Goal: Task Accomplishment & Management: Use online tool/utility

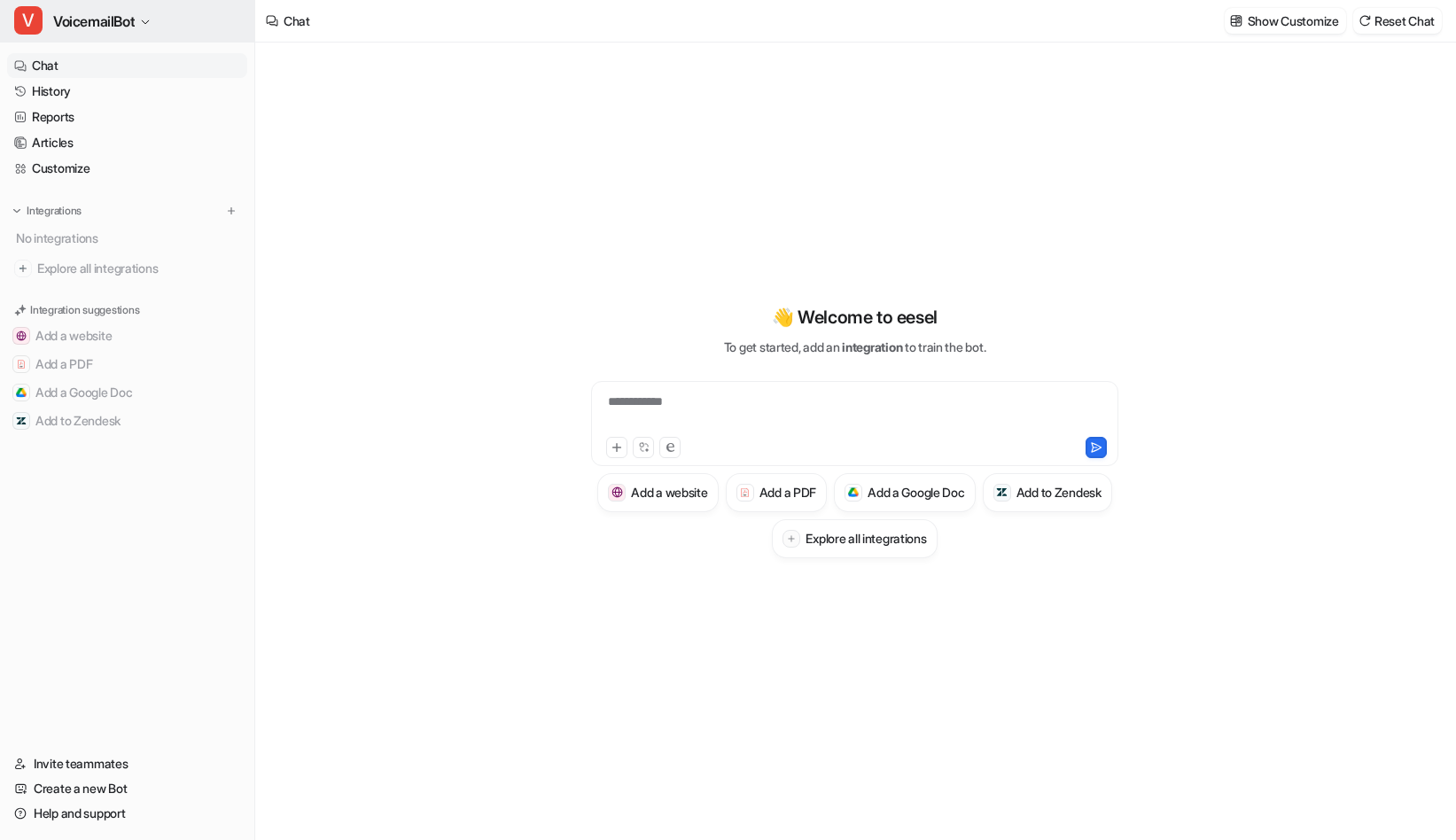
click at [107, 24] on span "VoicemailBot" at bounding box center [94, 21] width 82 height 25
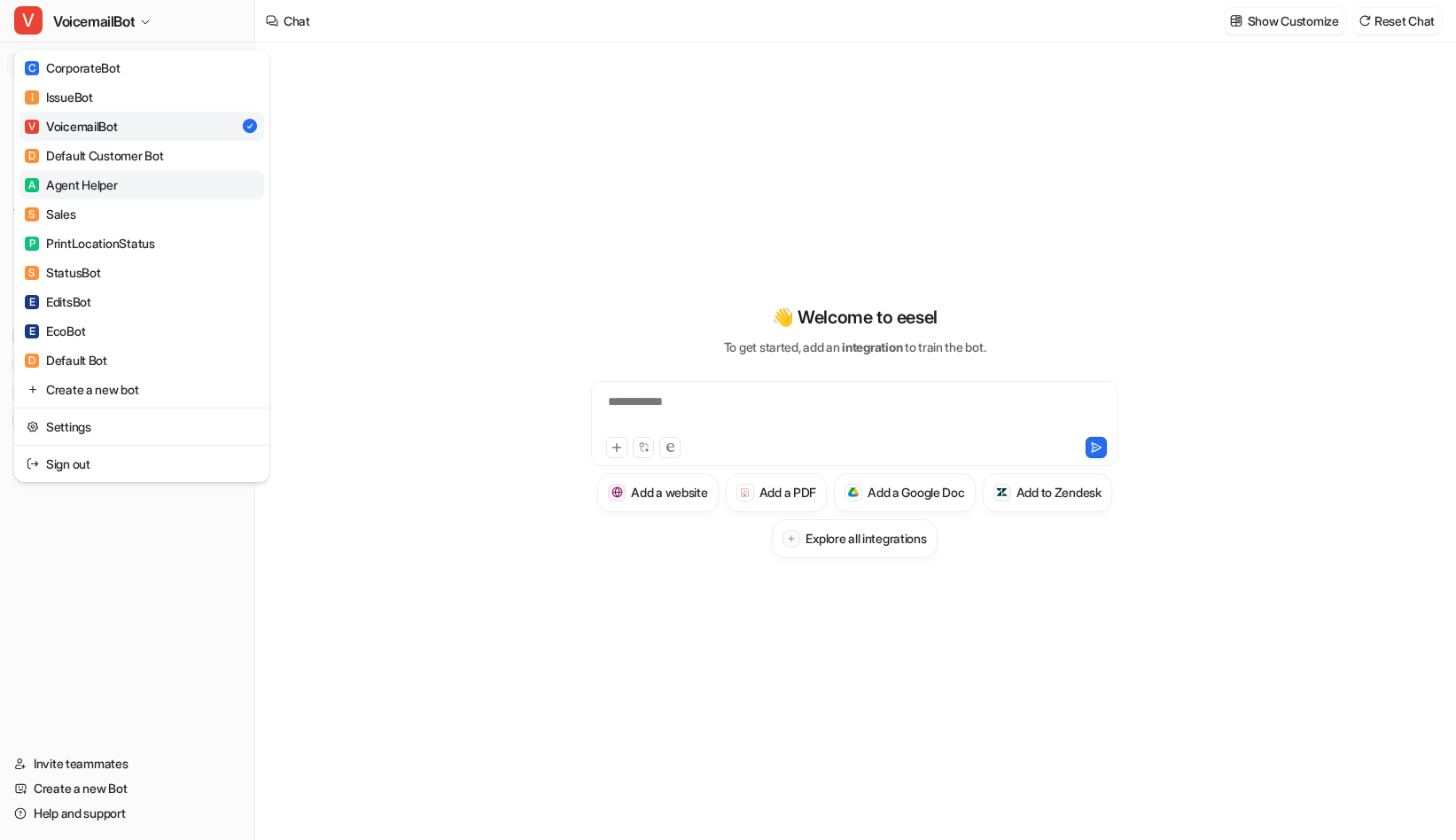
click at [112, 176] on div "A Agent Helper" at bounding box center [71, 185] width 93 height 18
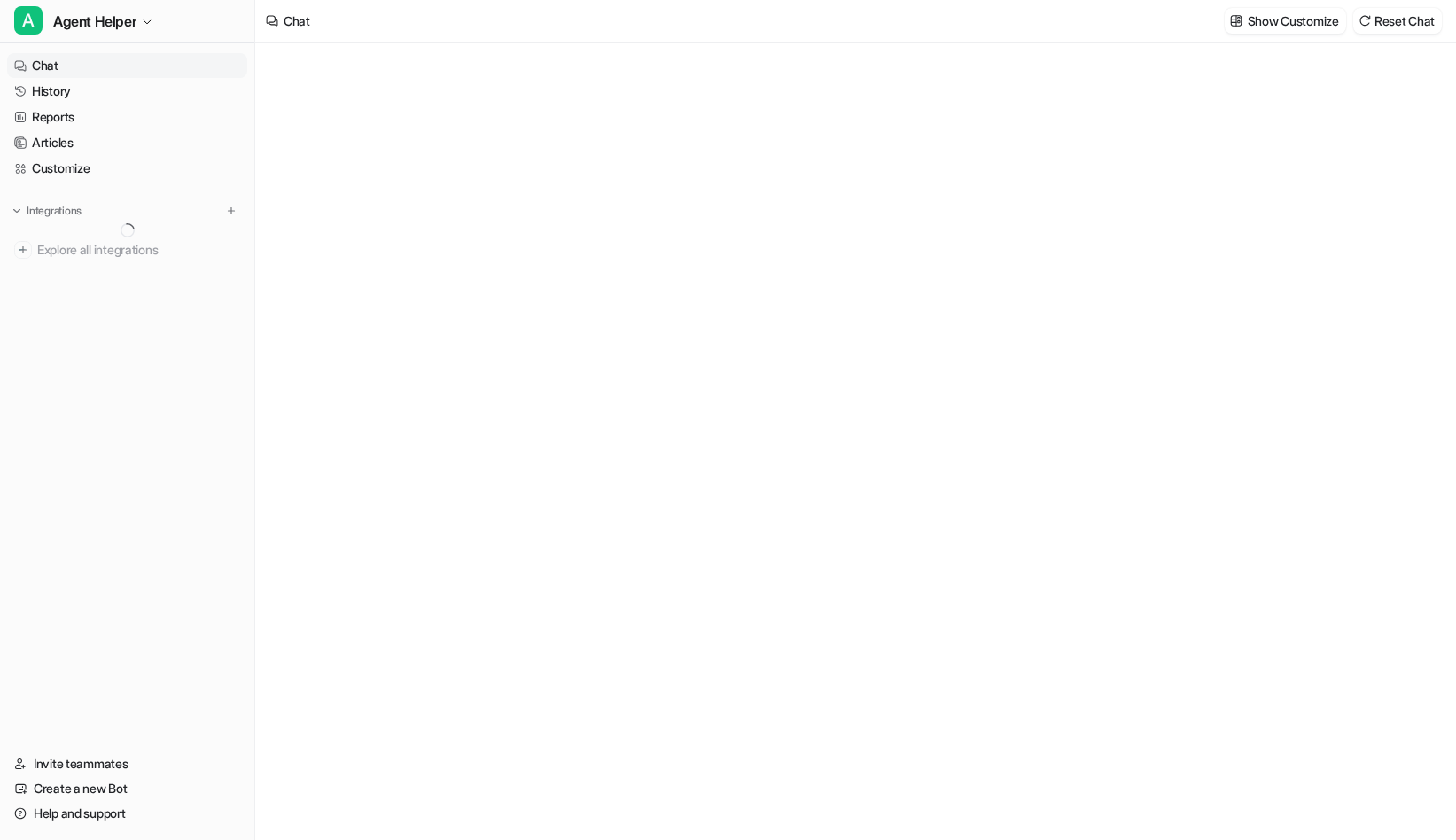
type textarea "**********"
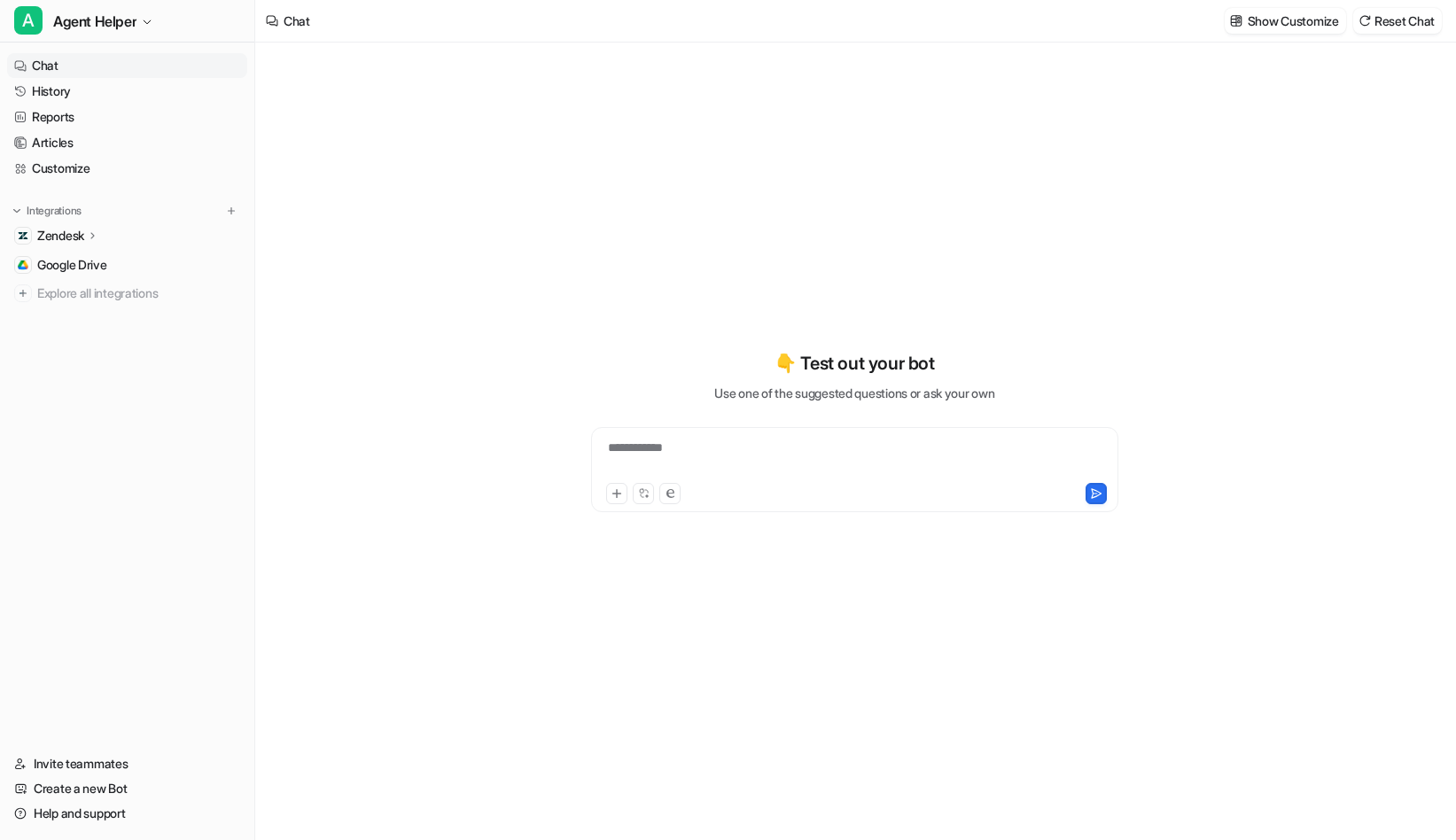
click at [91, 236] on icon at bounding box center [92, 236] width 12 height 13
click at [94, 236] on icon at bounding box center [92, 235] width 4 height 6
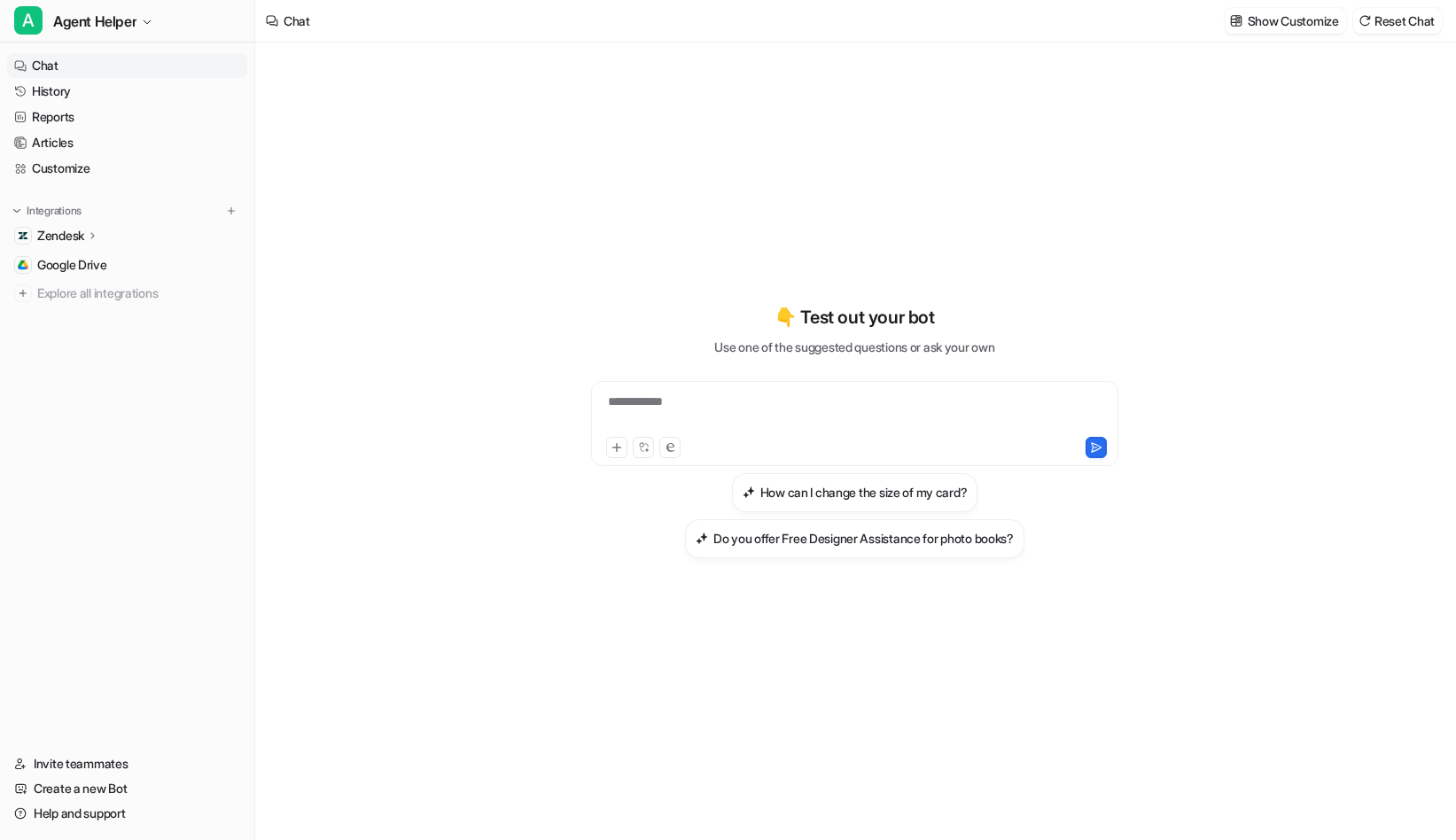
click at [94, 232] on icon at bounding box center [92, 236] width 12 height 13
click at [85, 316] on p "AI Agent" at bounding box center [75, 312] width 47 height 17
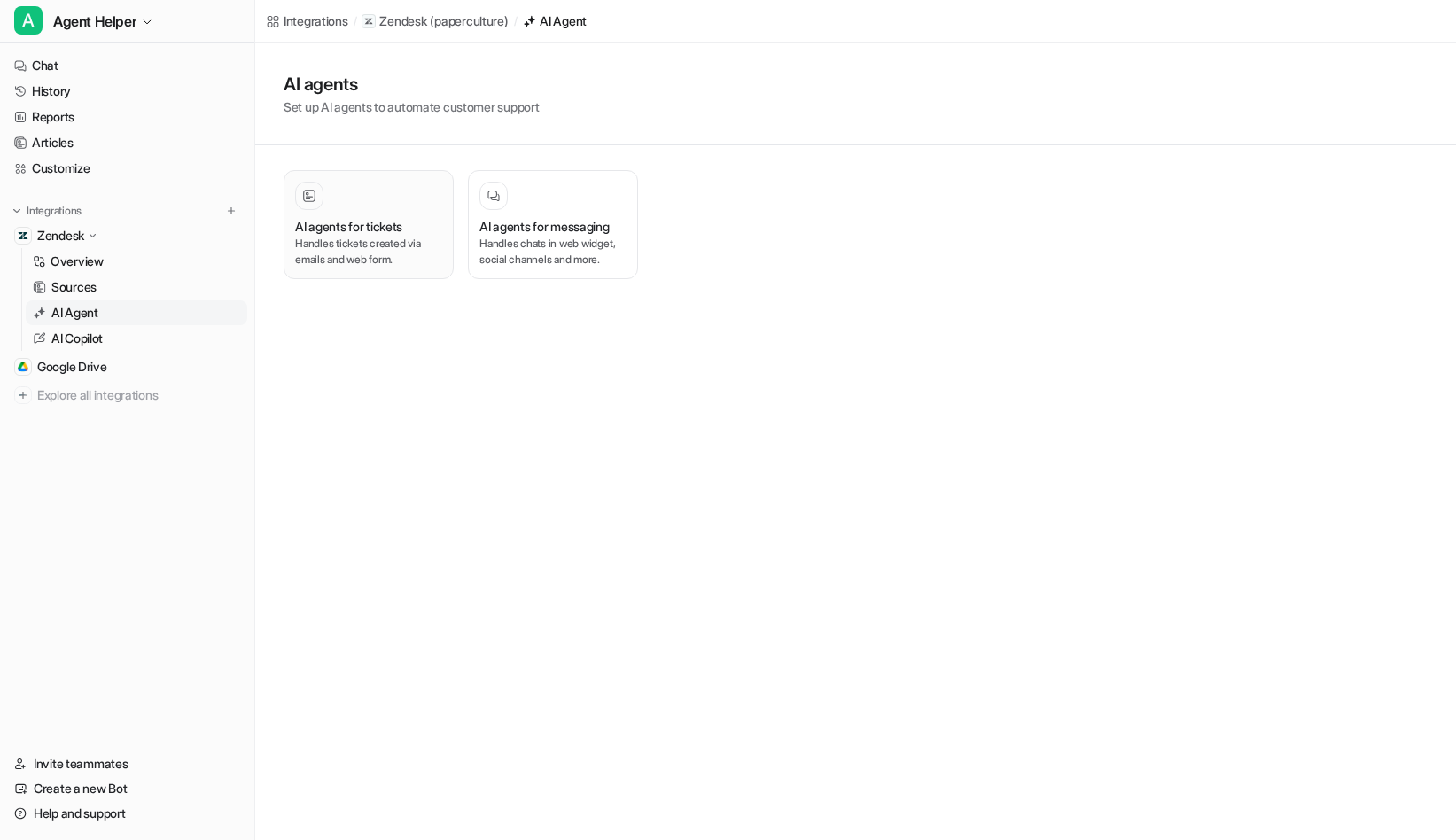
click at [320, 213] on div "AI agents for tickets Handles tickets created via emails and web form." at bounding box center [369, 224] width 147 height 86
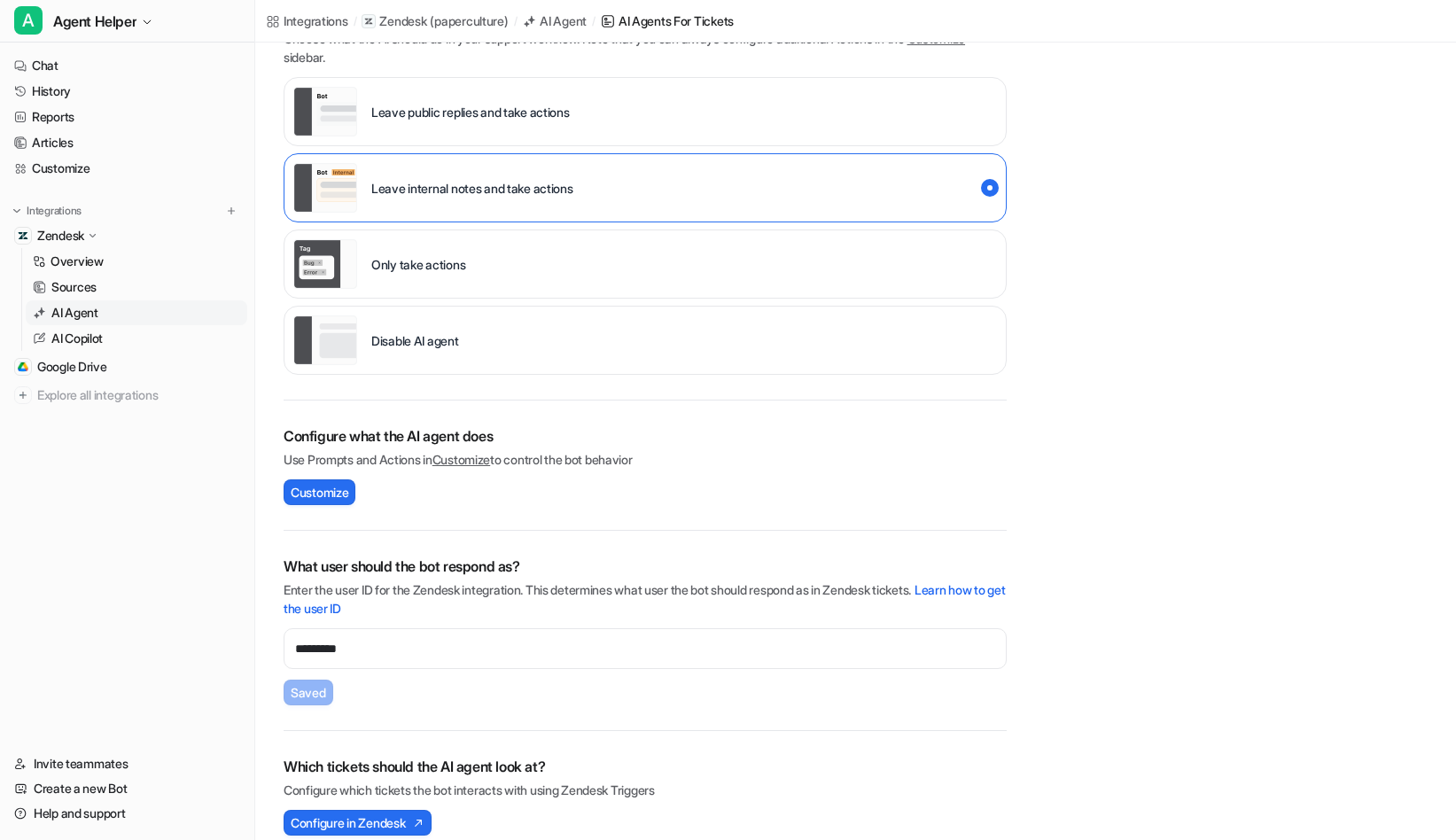
scroll to position [352, 0]
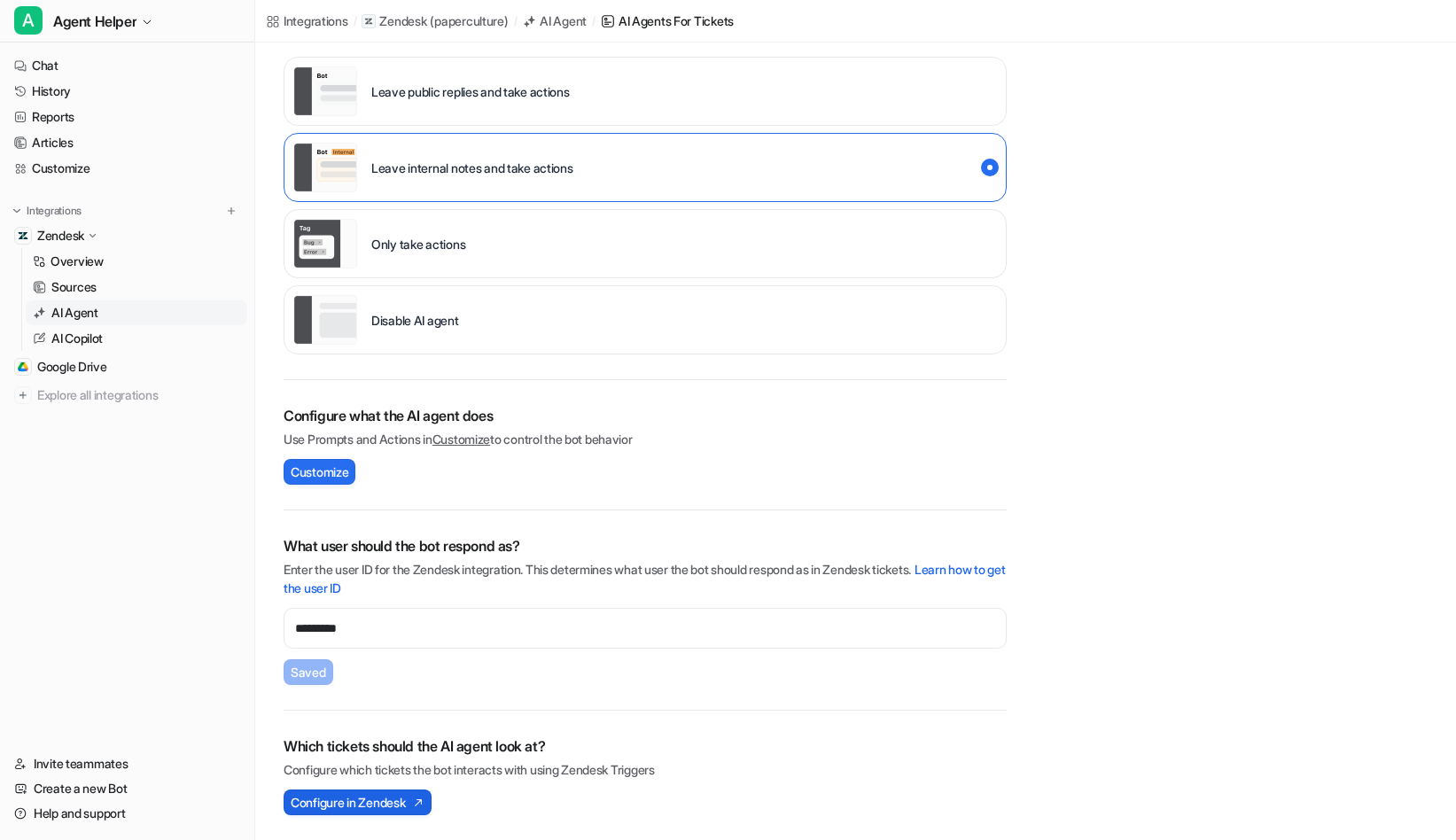
click at [387, 803] on span "Configure in Zendesk" at bounding box center [348, 802] width 114 height 18
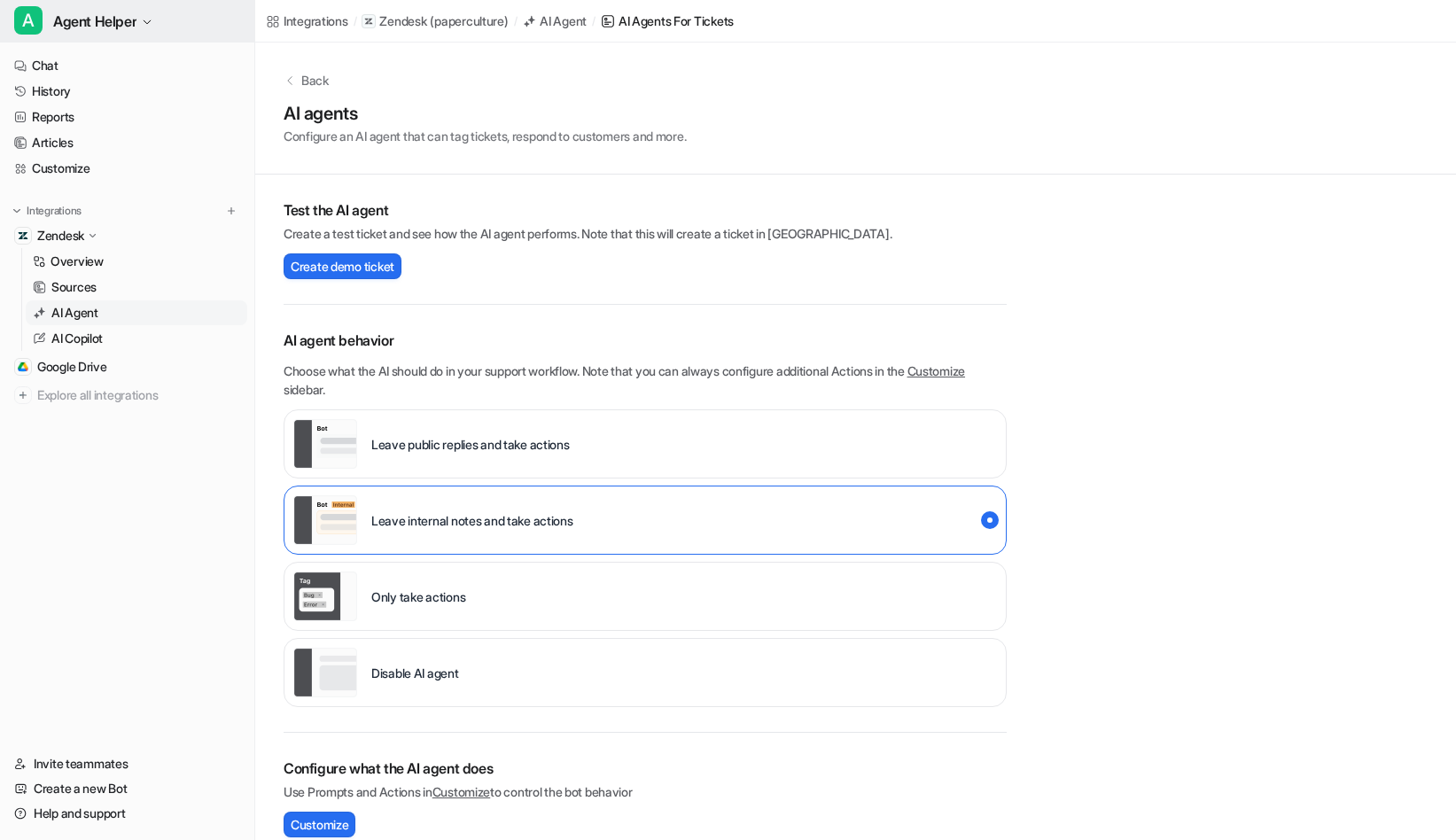
click at [136, 25] on span "Agent Helper" at bounding box center [95, 21] width 84 height 25
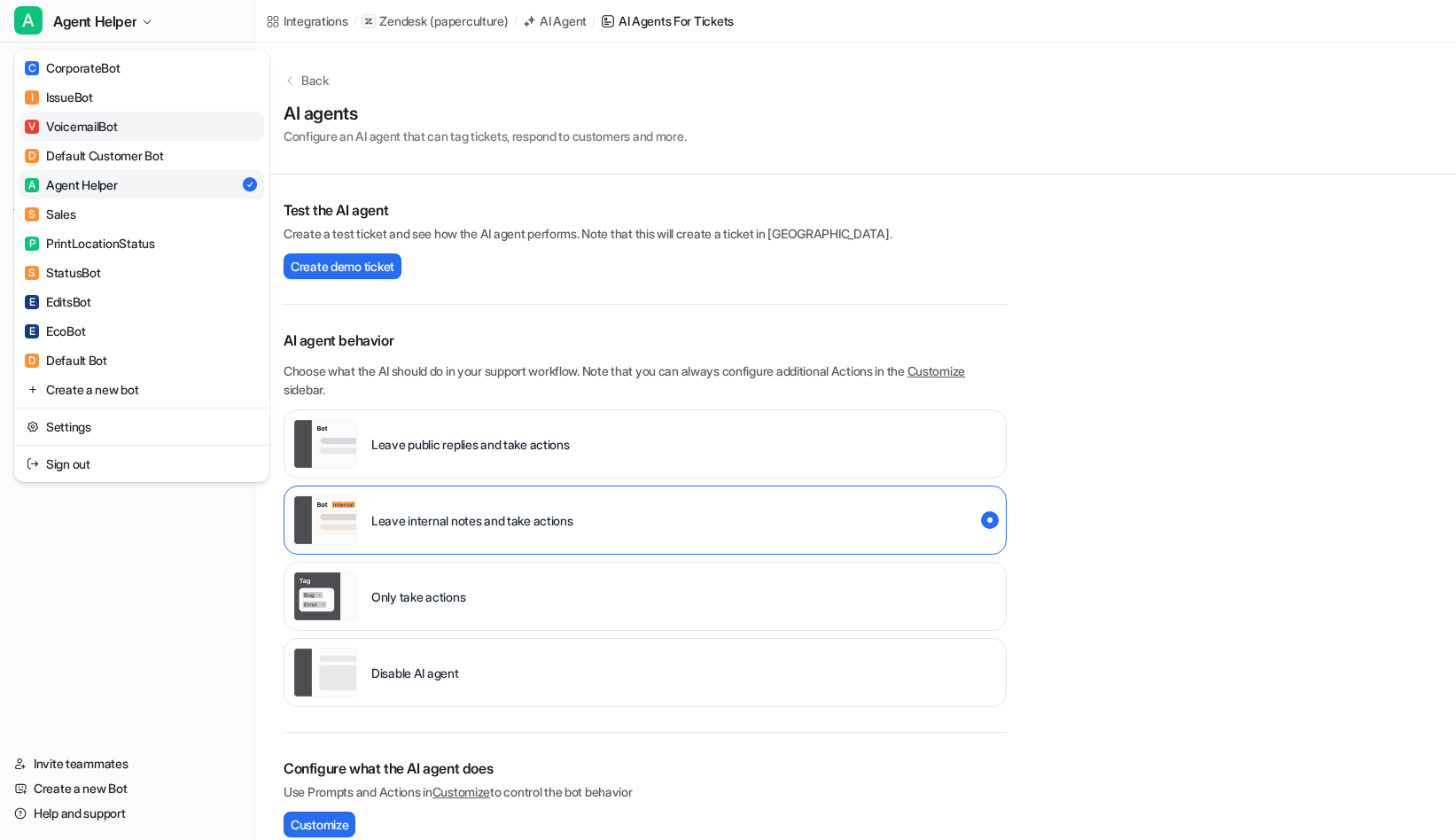
click at [121, 132] on link "V VoicemailBot" at bounding box center [142, 126] width 245 height 29
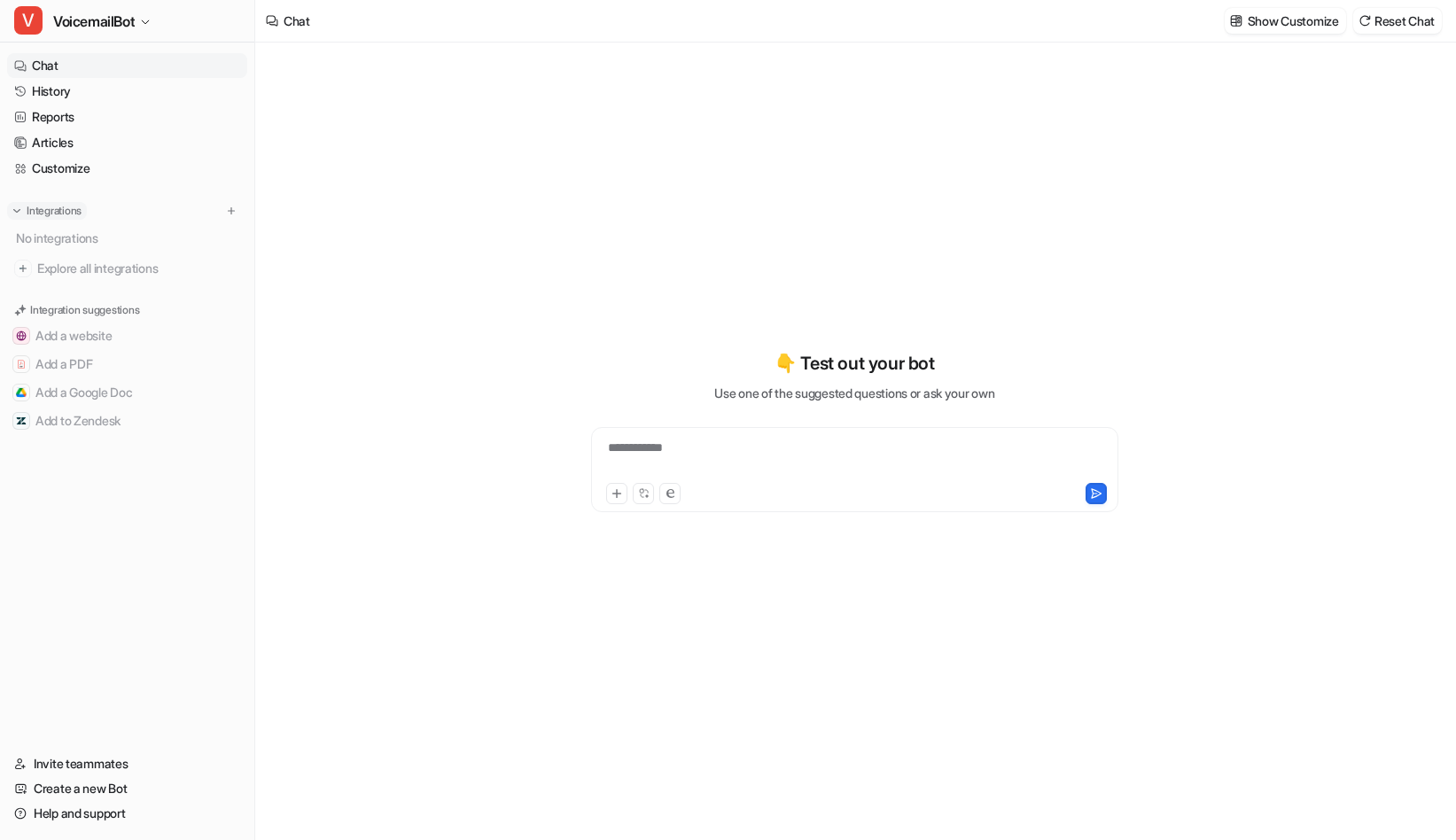
click at [15, 213] on img at bounding box center [17, 211] width 12 height 12
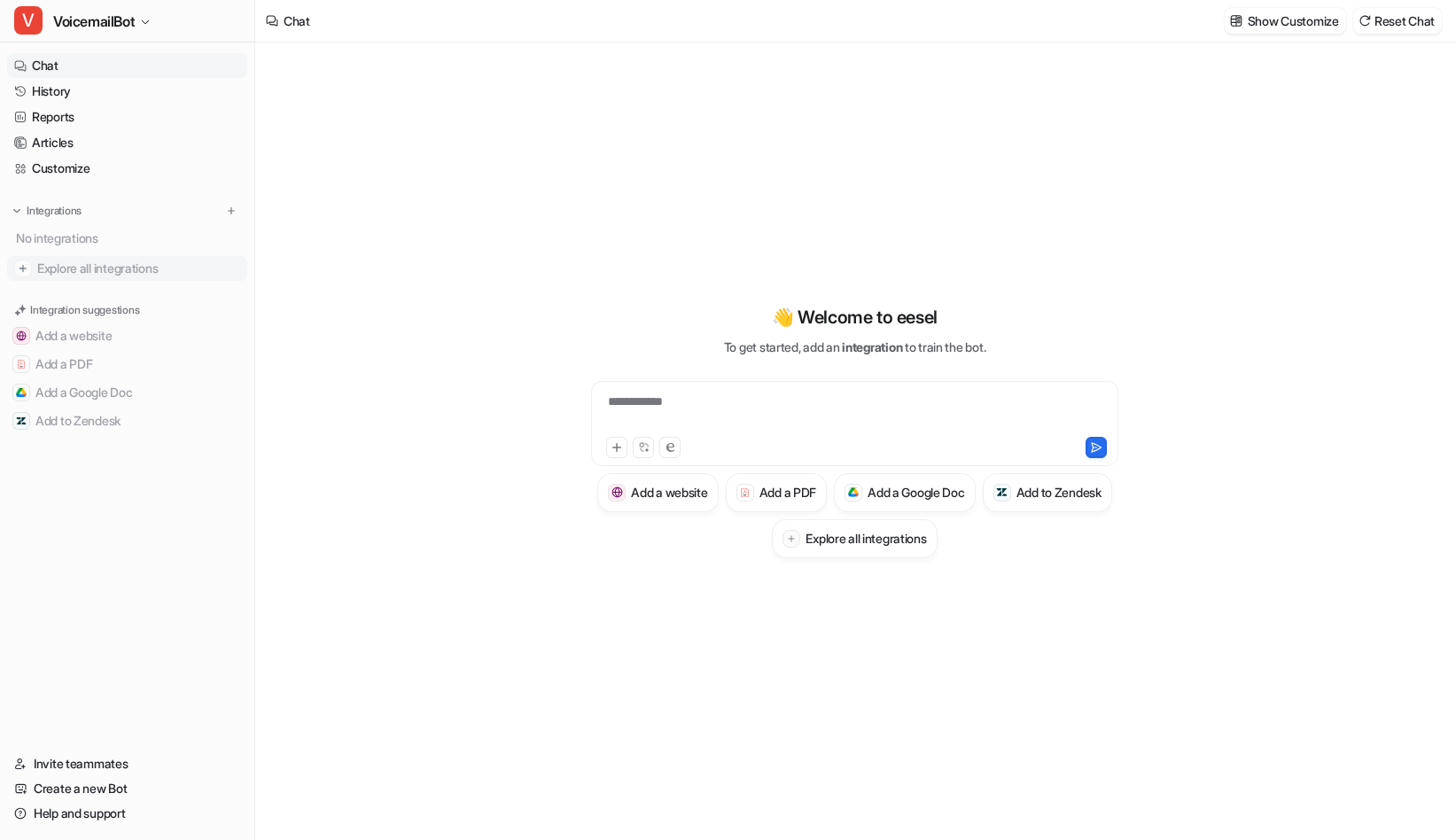
click at [30, 277] on img at bounding box center [22, 268] width 17 height 17
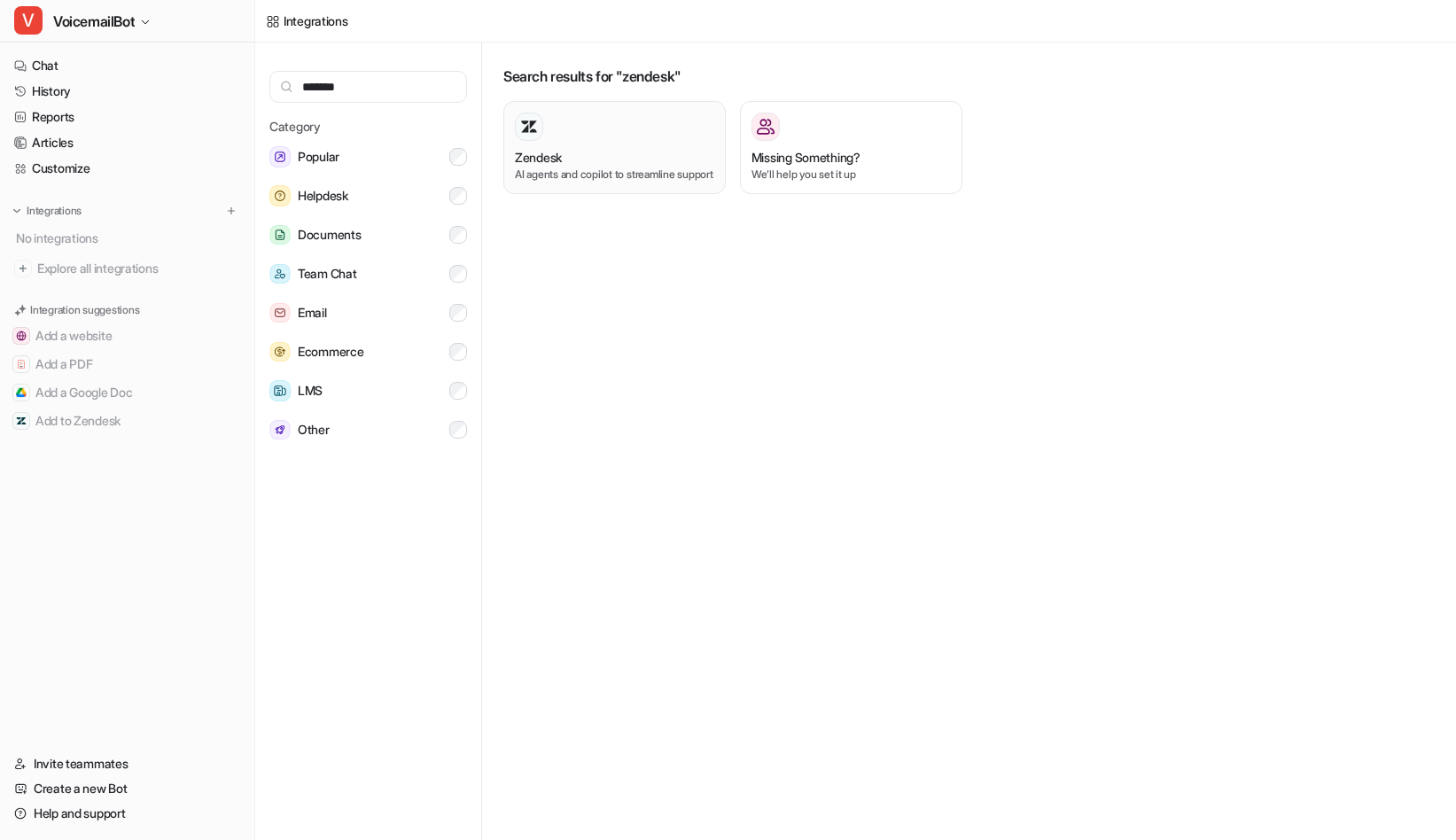
type input "*******"
click at [636, 169] on p "AI agents and copilot to streamline support" at bounding box center [614, 174] width 200 height 16
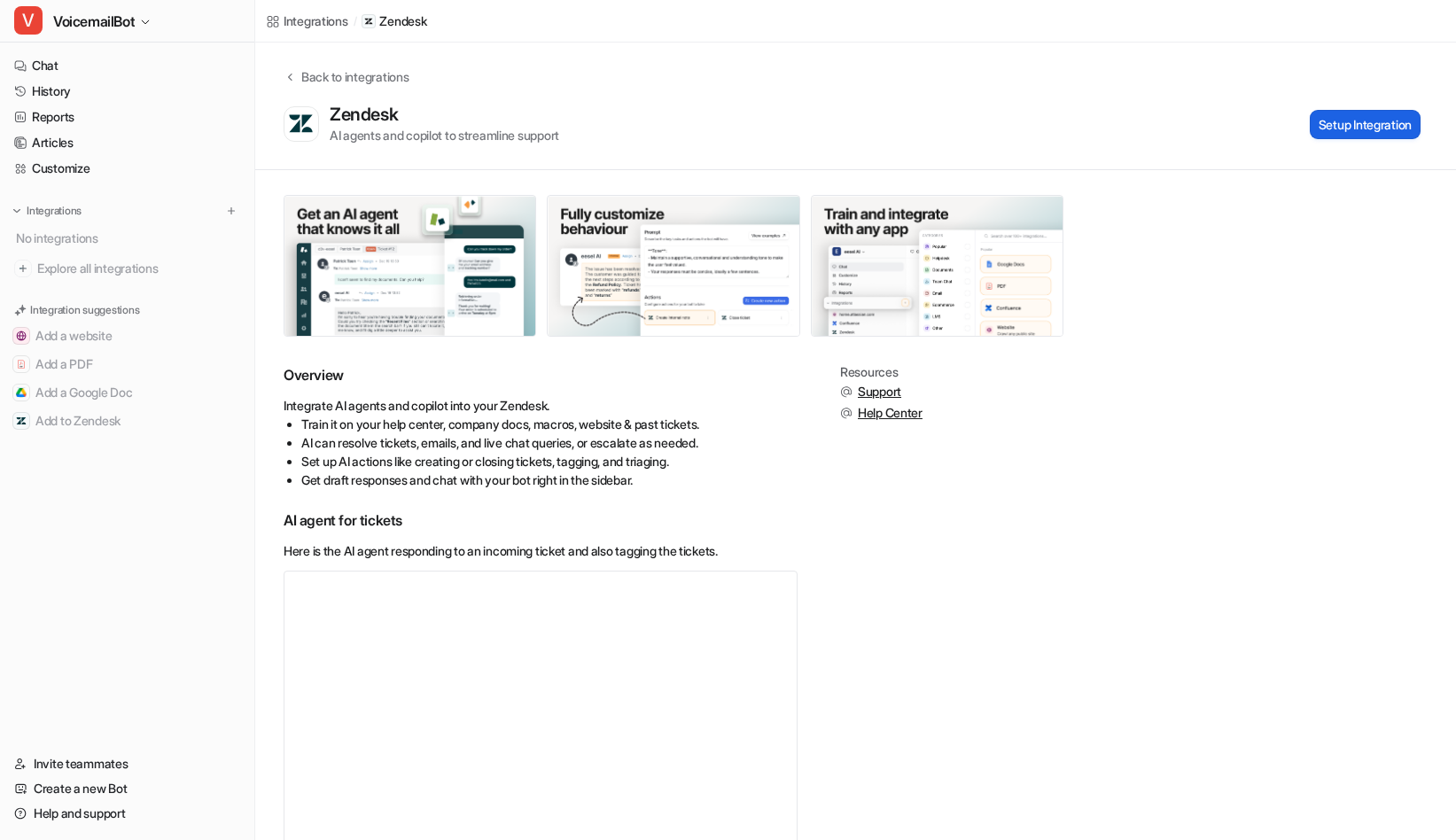
click at [1352, 129] on button "Setup Integration" at bounding box center [1365, 124] width 110 height 29
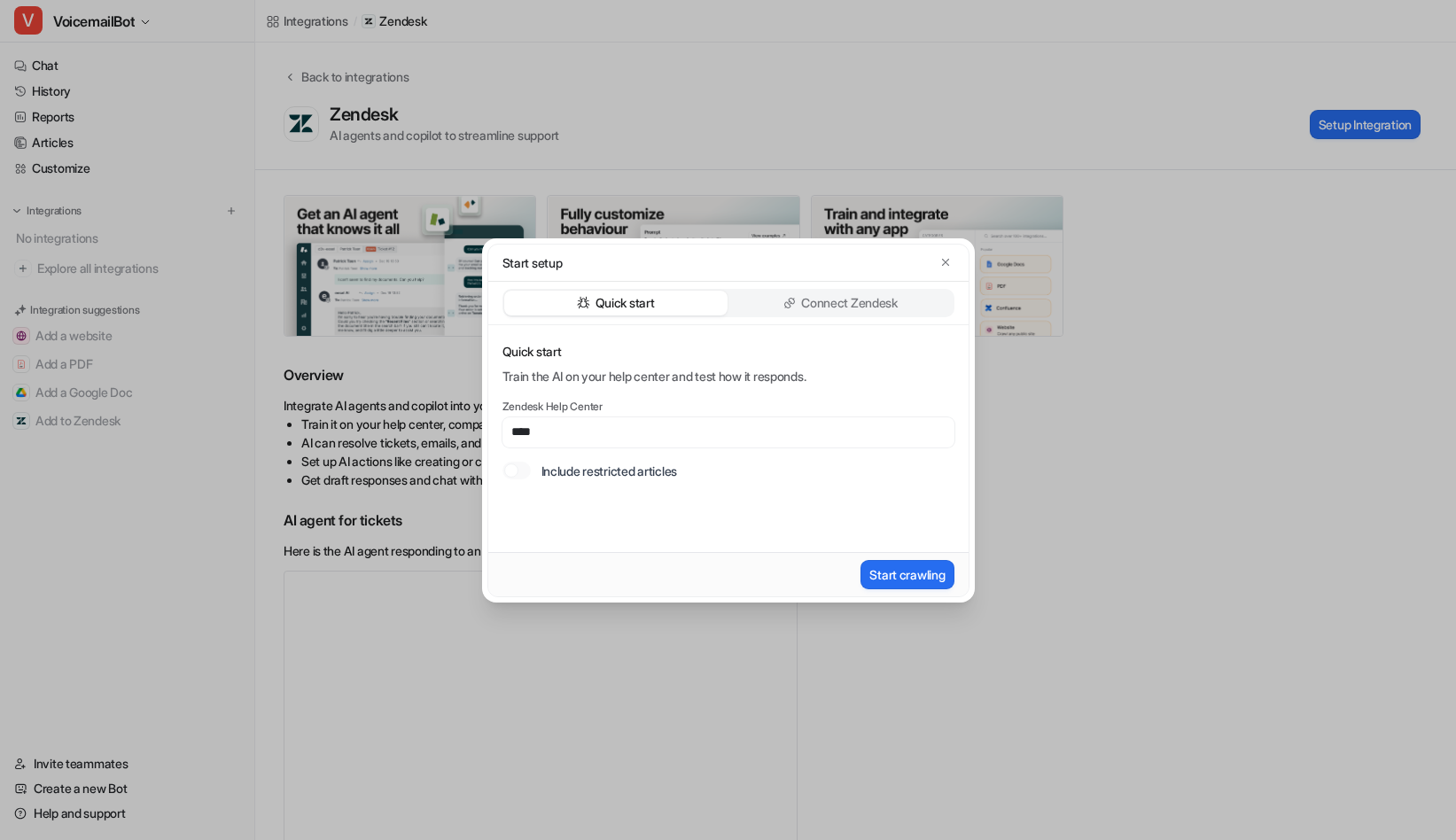
type input "****"
click at [855, 289] on div "Quick start Connect Zendesk" at bounding box center [728, 303] width 452 height 29
click at [857, 306] on p "Connect Zendesk" at bounding box center [849, 303] width 97 height 17
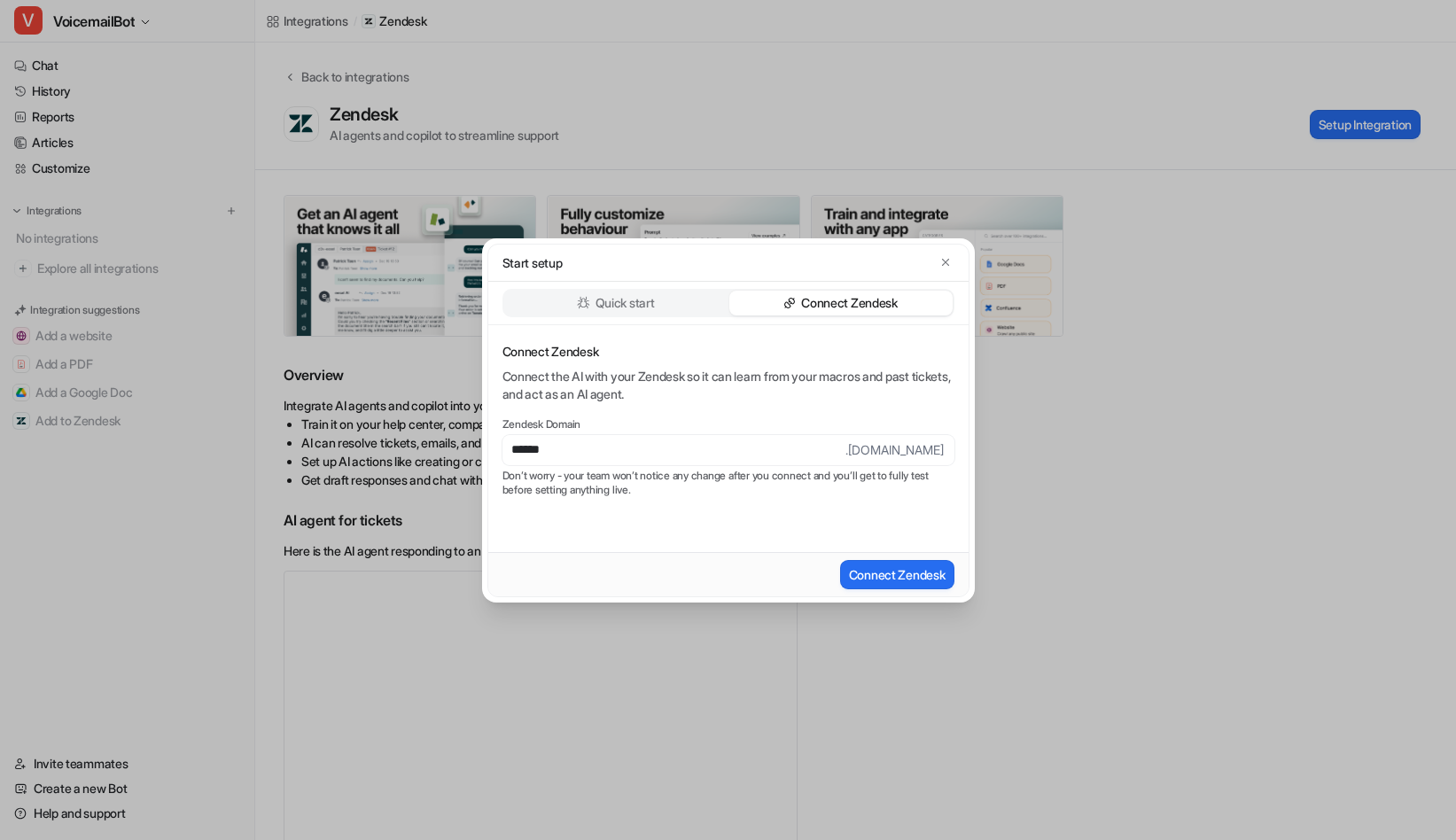
type input "**********"
click at [902, 577] on button "Connect Zendesk" at bounding box center [897, 575] width 114 height 29
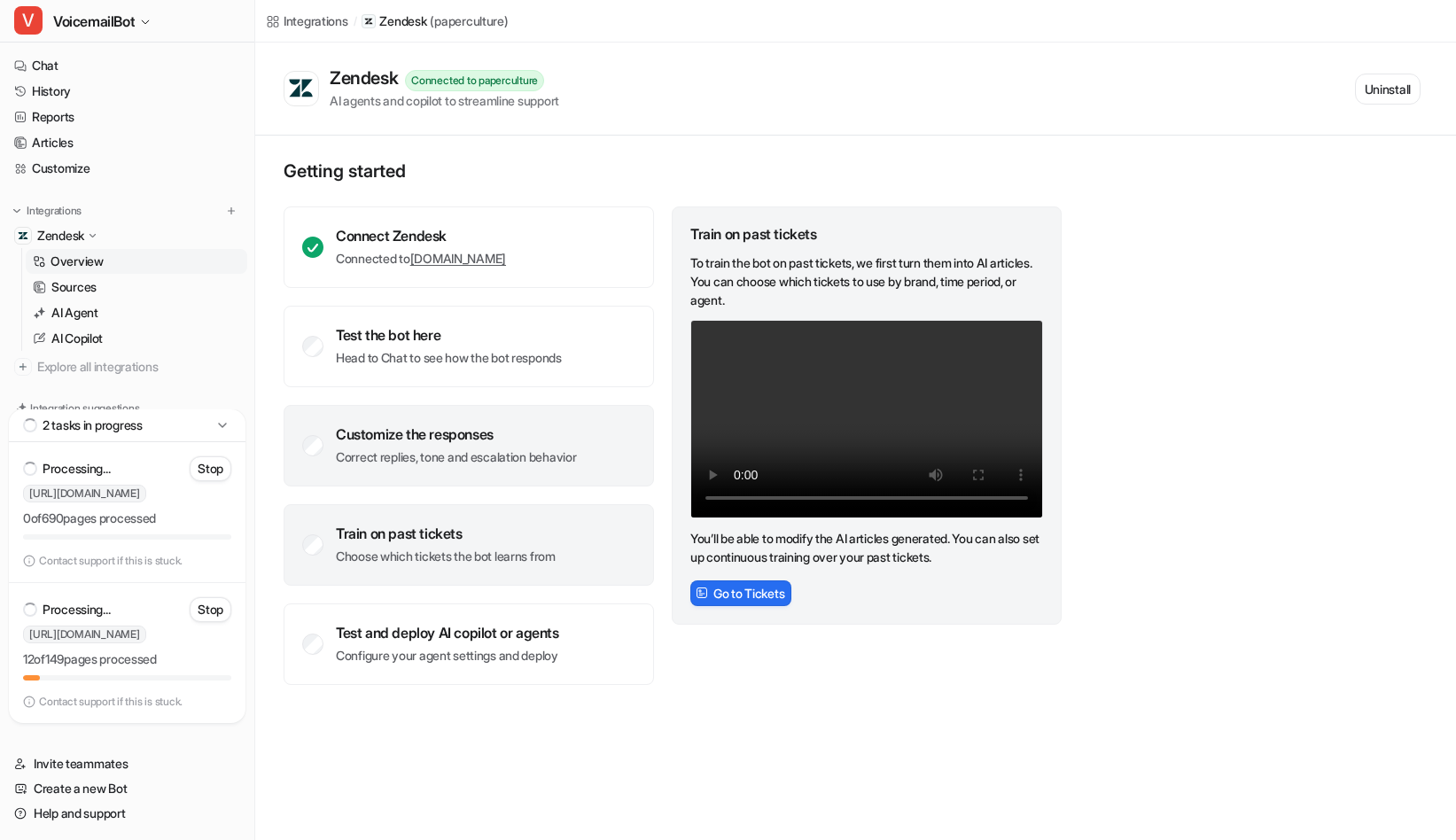
click at [513, 459] on p "Correct replies, tone and escalation behavior" at bounding box center [455, 456] width 240 height 17
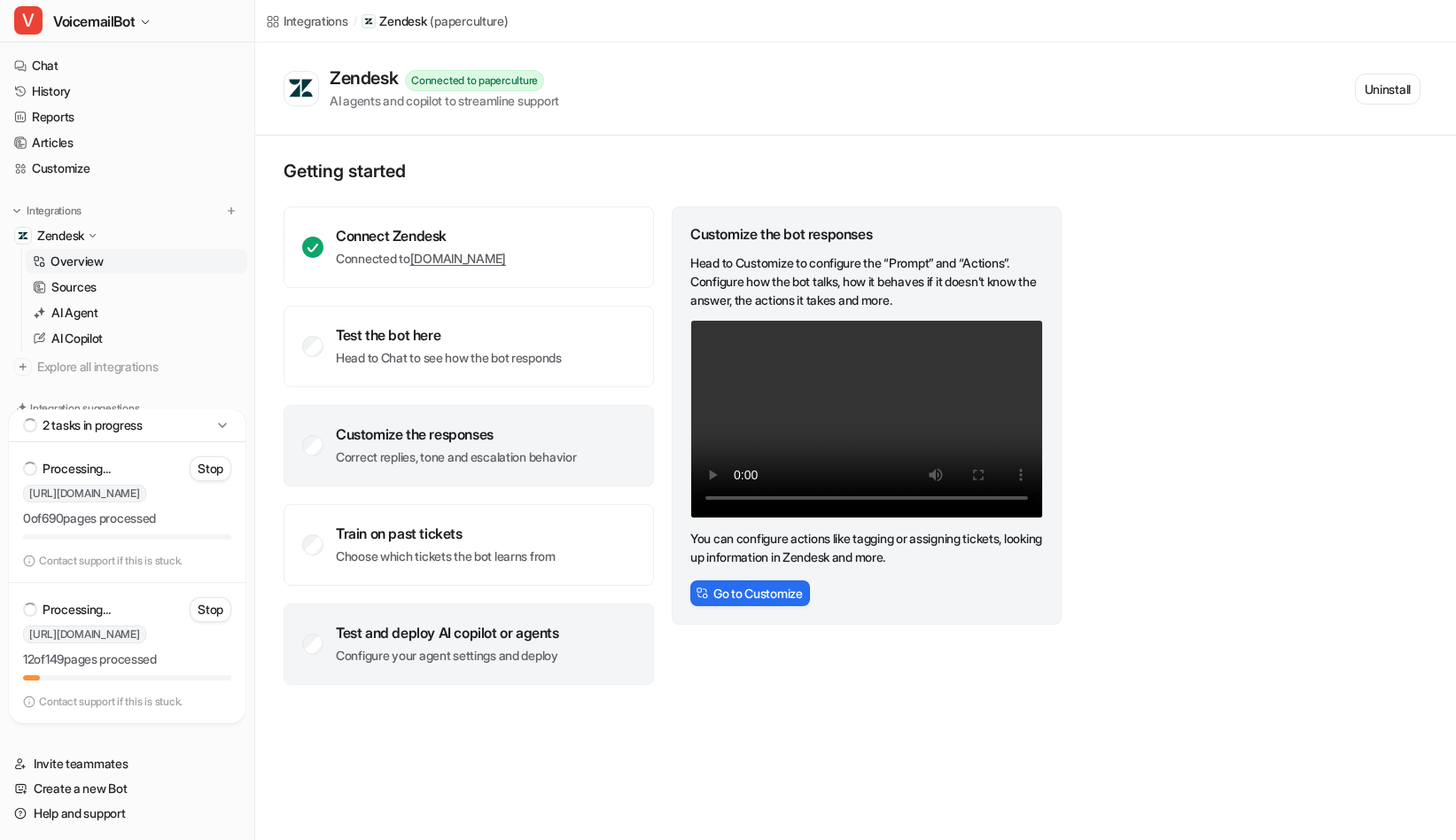
click at [533, 640] on div "Test and deploy AI copilot or agents" at bounding box center [447, 632] width 224 height 17
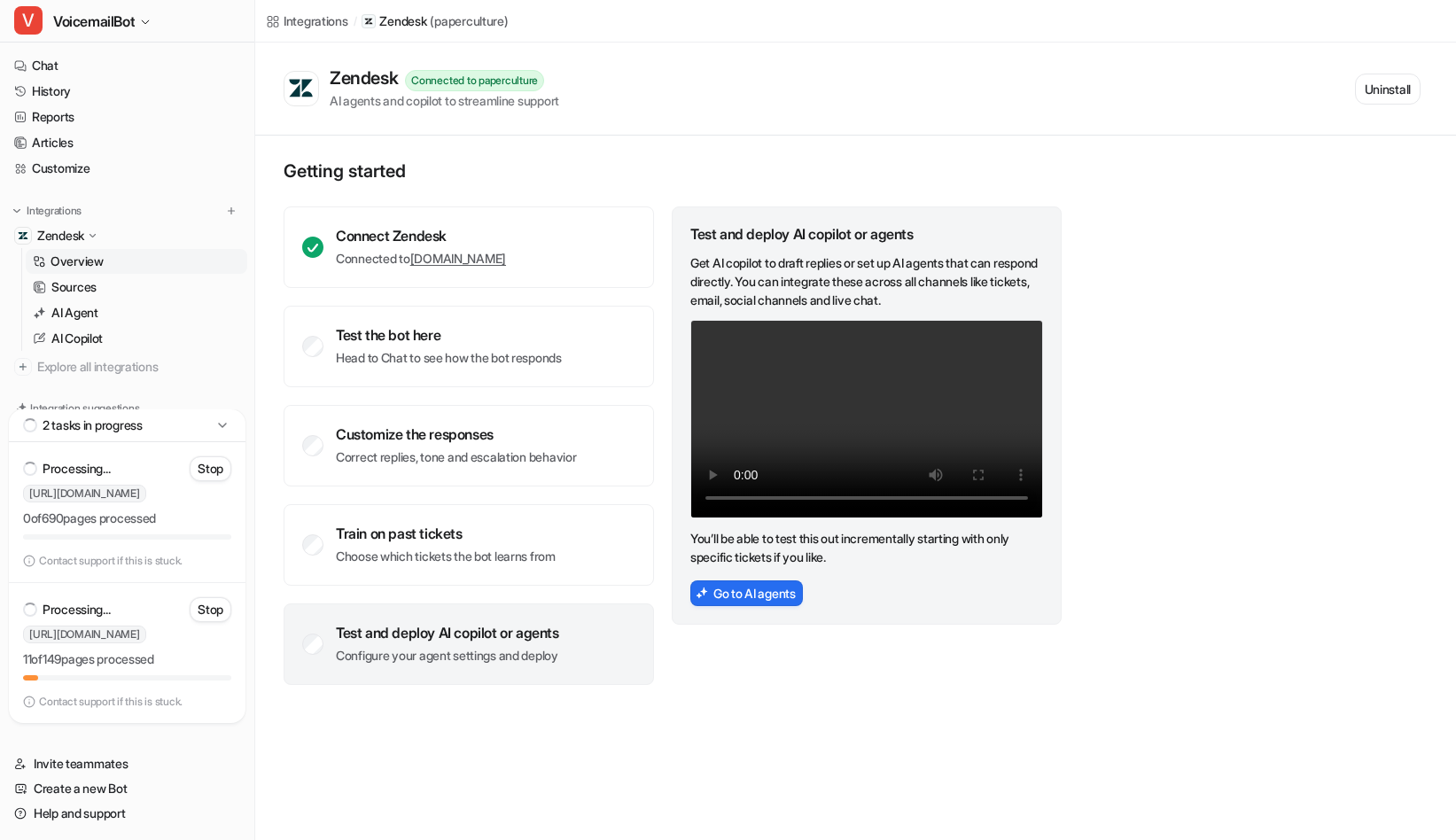
click at [226, 423] on icon at bounding box center [222, 425] width 8 height 5
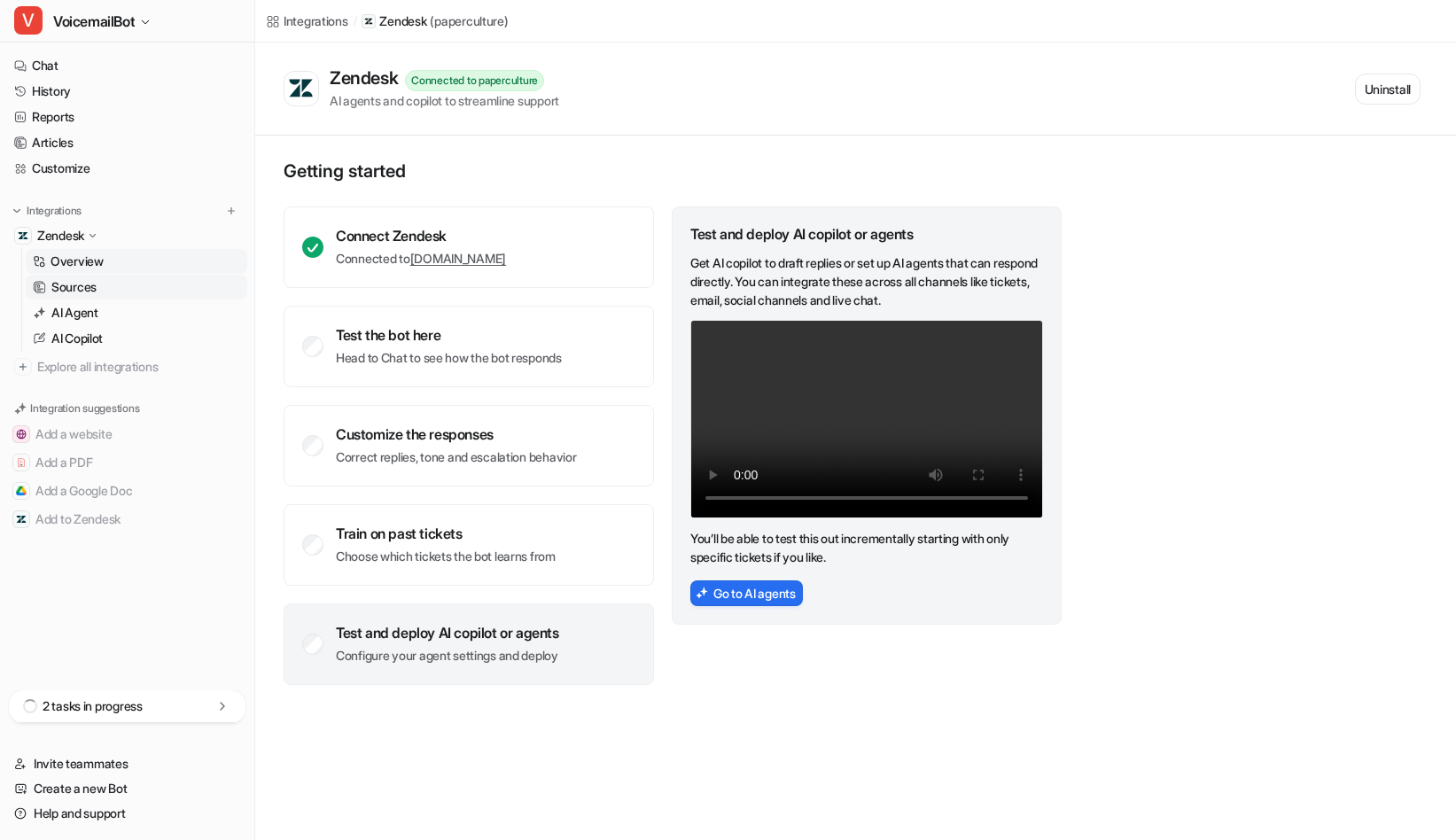
click at [107, 292] on link "Sources" at bounding box center [136, 287] width 222 height 25
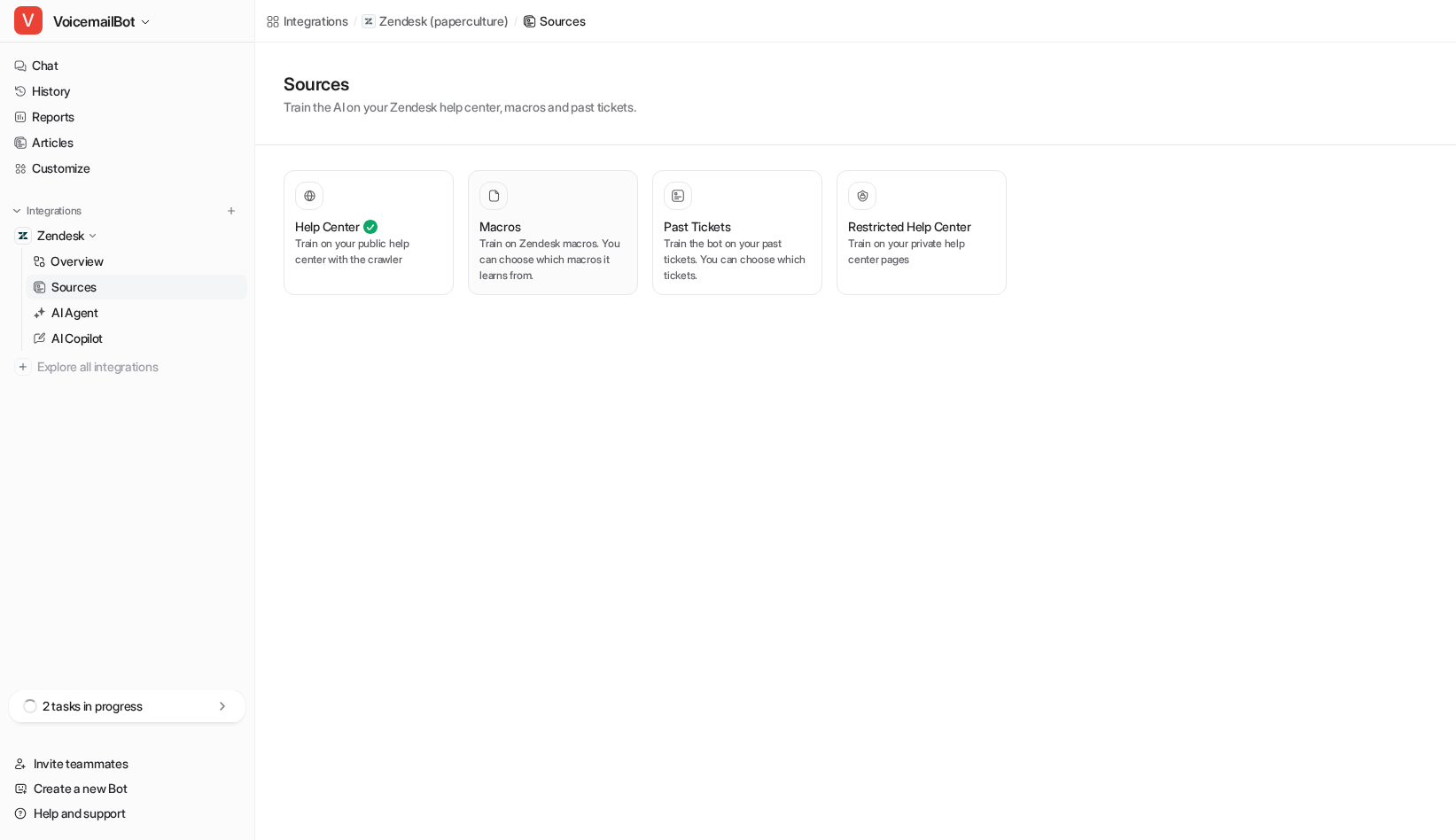
click at [569, 278] on p "Train on Zendesk macros. You can choose which macros it learns from." at bounding box center [553, 259] width 147 height 48
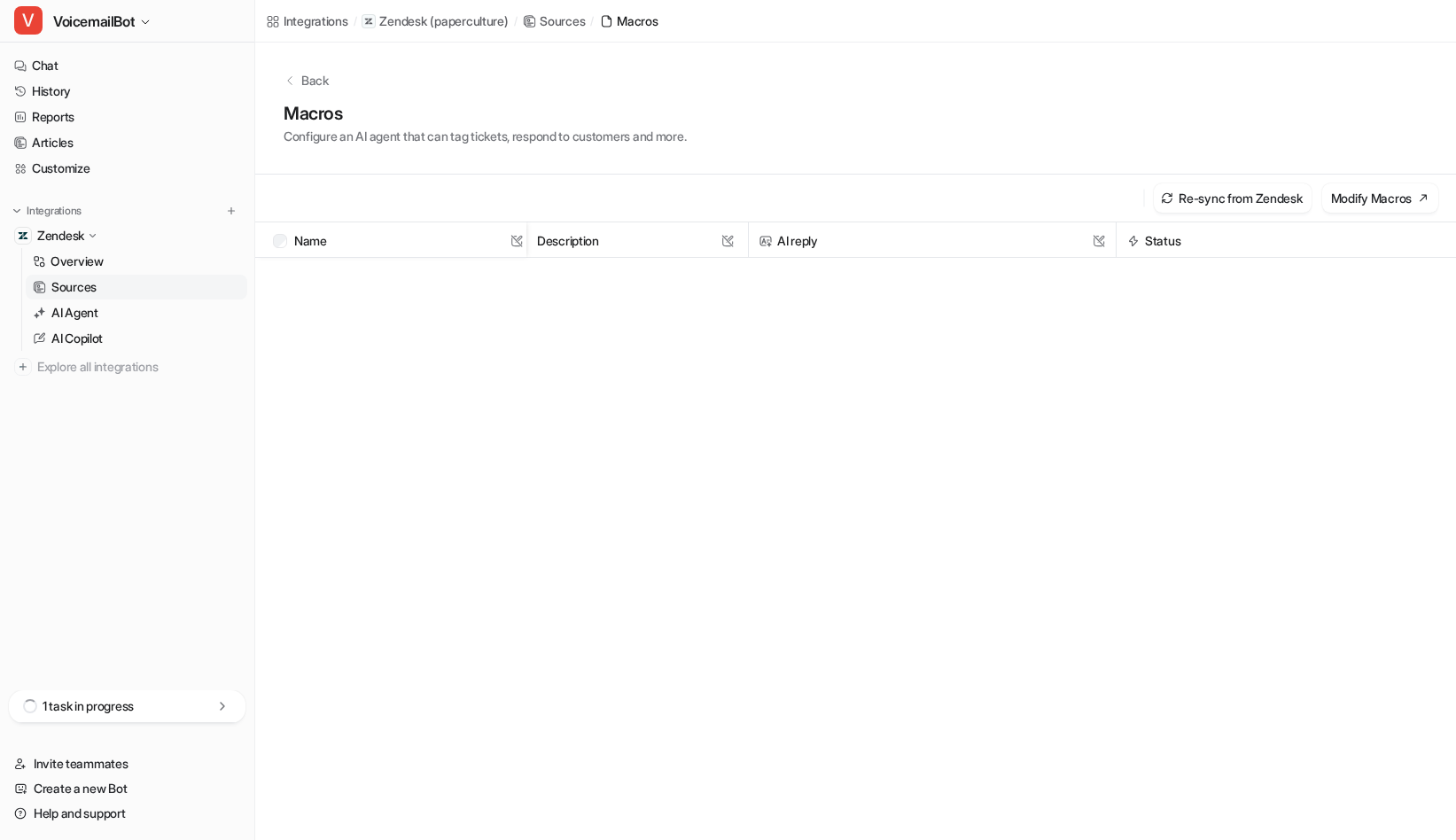
scroll to position [3251, 0]
click at [287, 84] on icon at bounding box center [289, 80] width 12 height 12
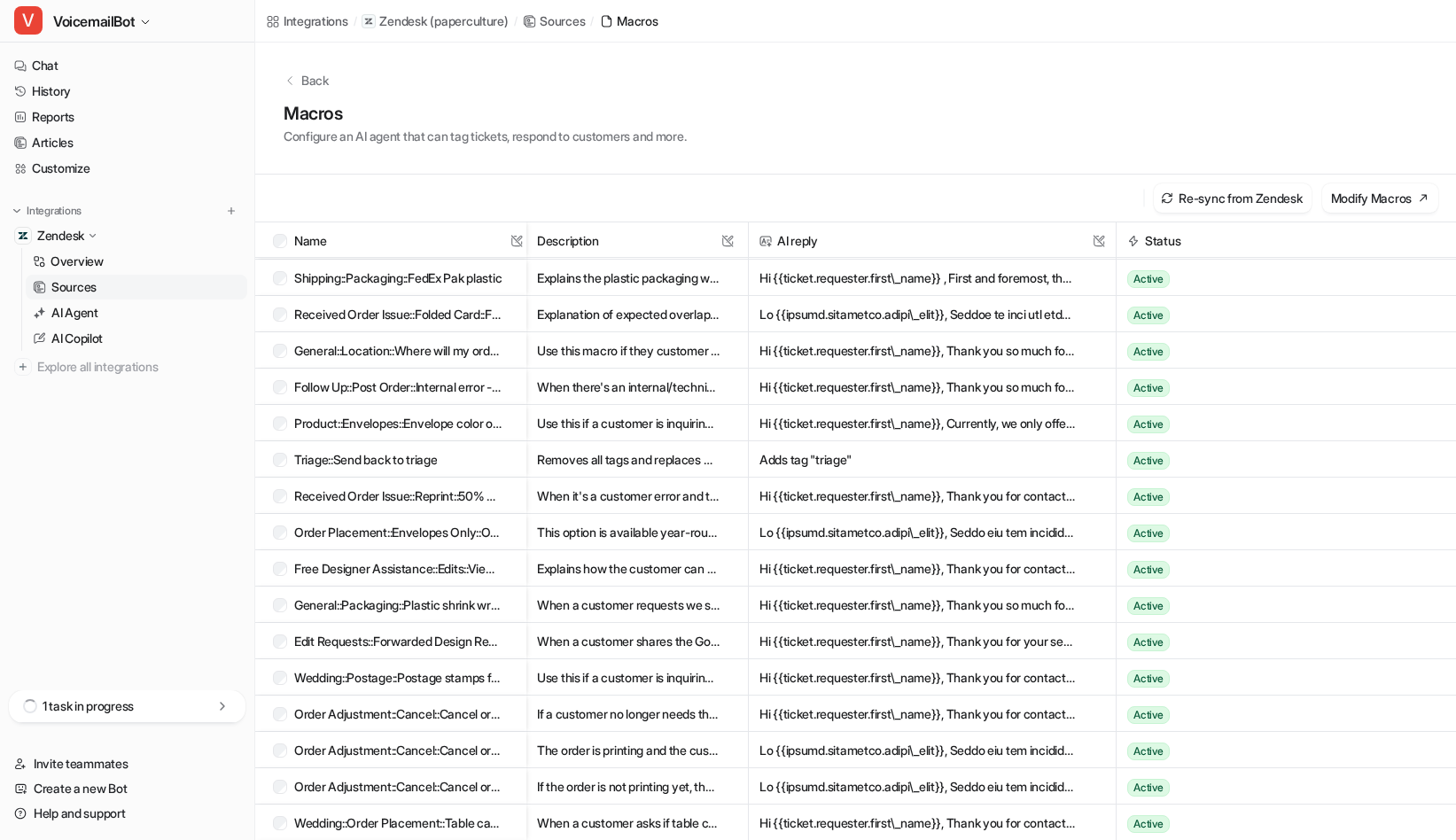
click at [289, 83] on icon at bounding box center [289, 80] width 12 height 12
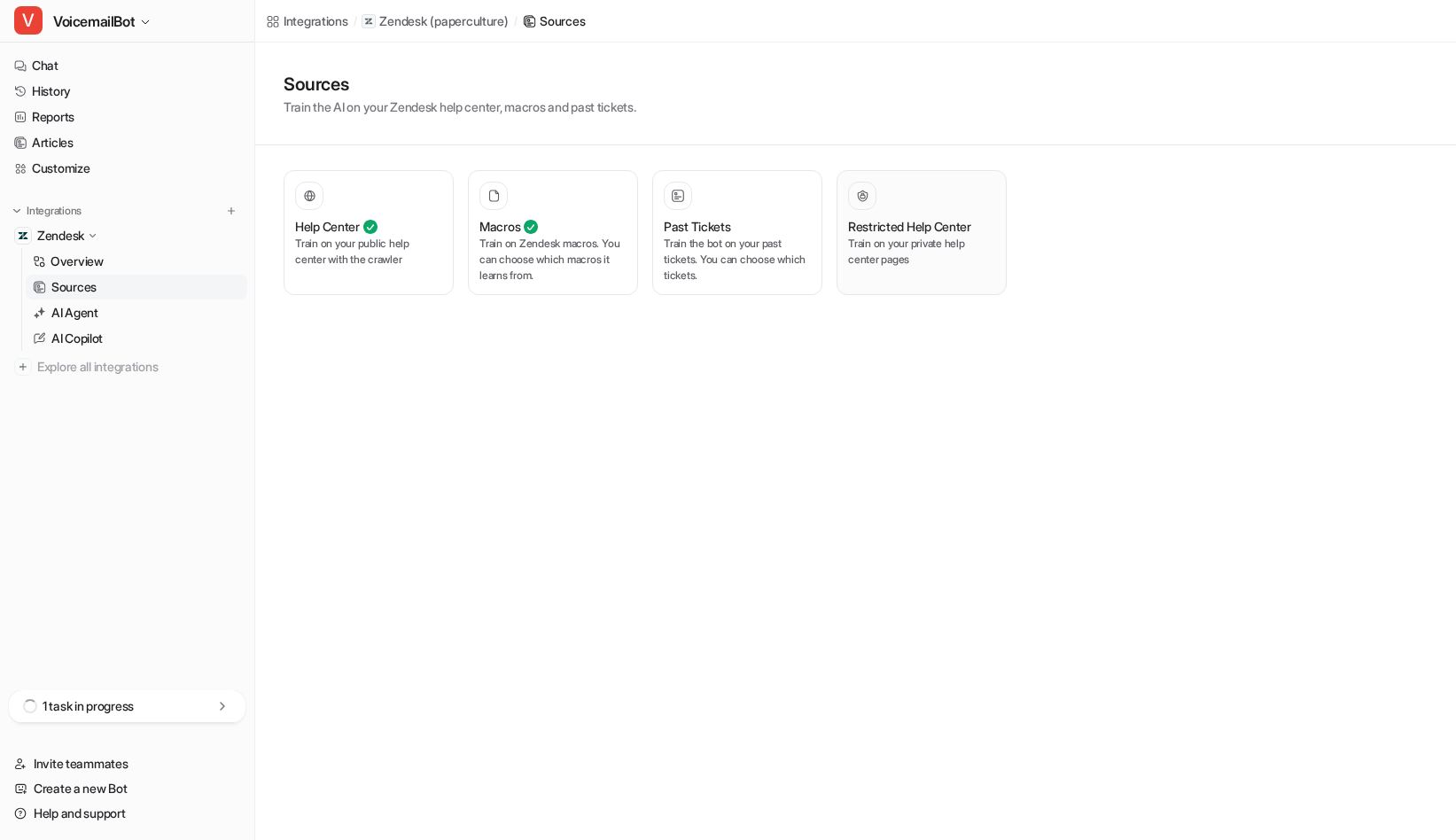
click at [923, 271] on div "Restricted Help Center Train on your private help center pages" at bounding box center [922, 232] width 147 height 102
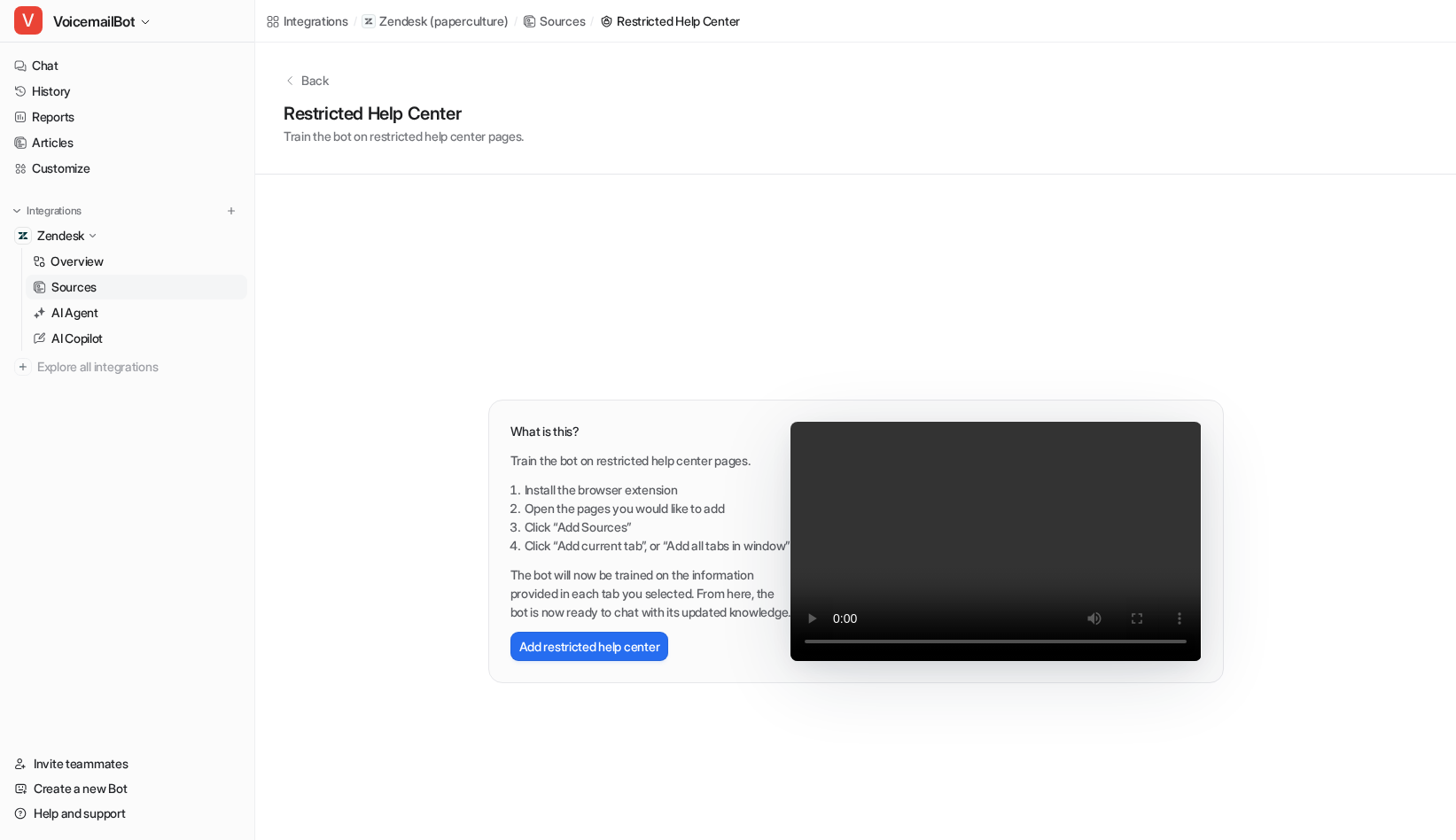
click at [396, 645] on div "Back Restricted Help Center Train the bot on restricted help center pages. What…" at bounding box center [854, 466] width 1200 height 848
click at [419, 501] on div "Back Restricted Help Center Train the bot on restricted help center pages. What…" at bounding box center [854, 466] width 1200 height 848
